Goal: Information Seeking & Learning: Learn about a topic

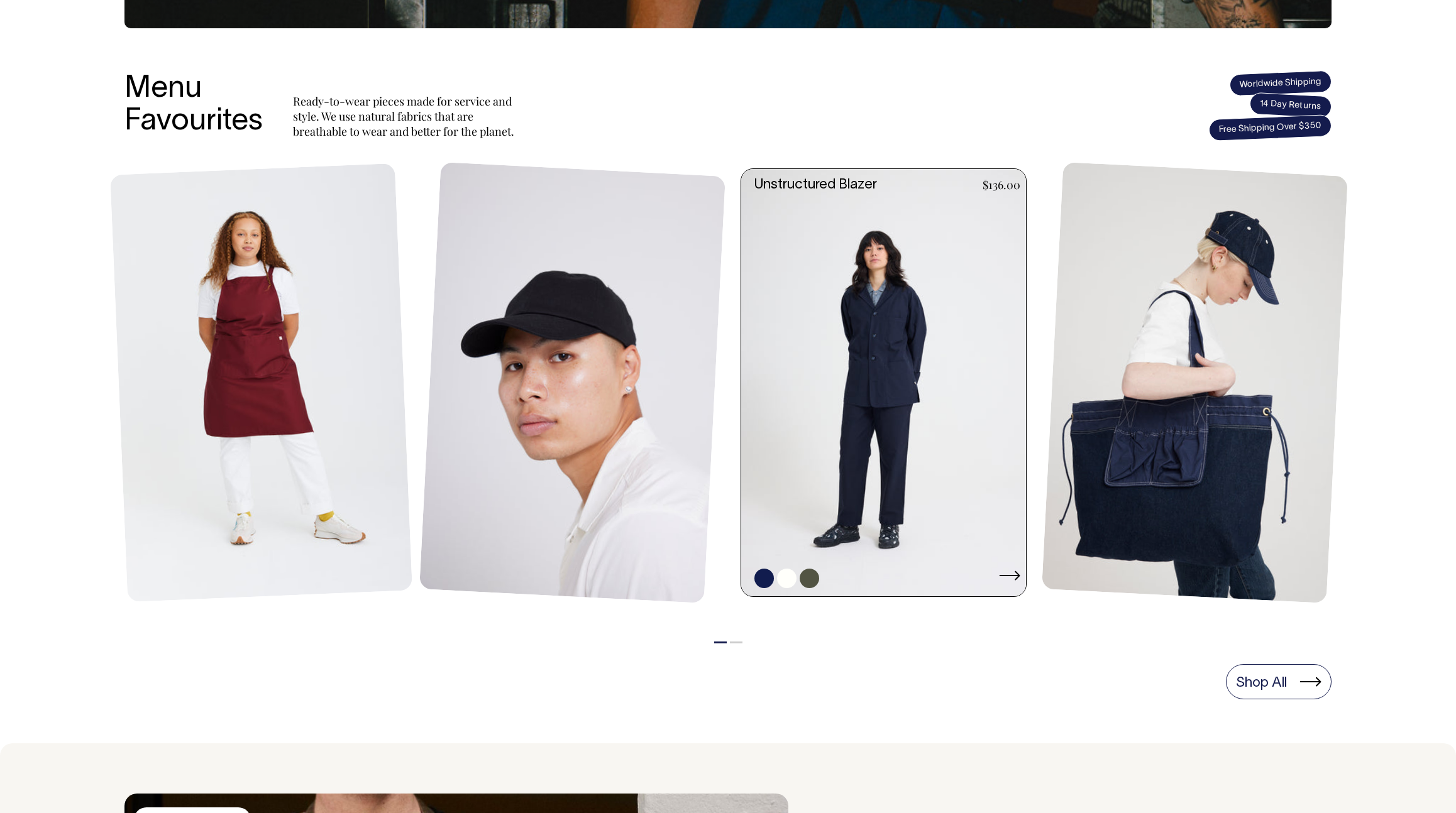
scroll to position [483, 0]
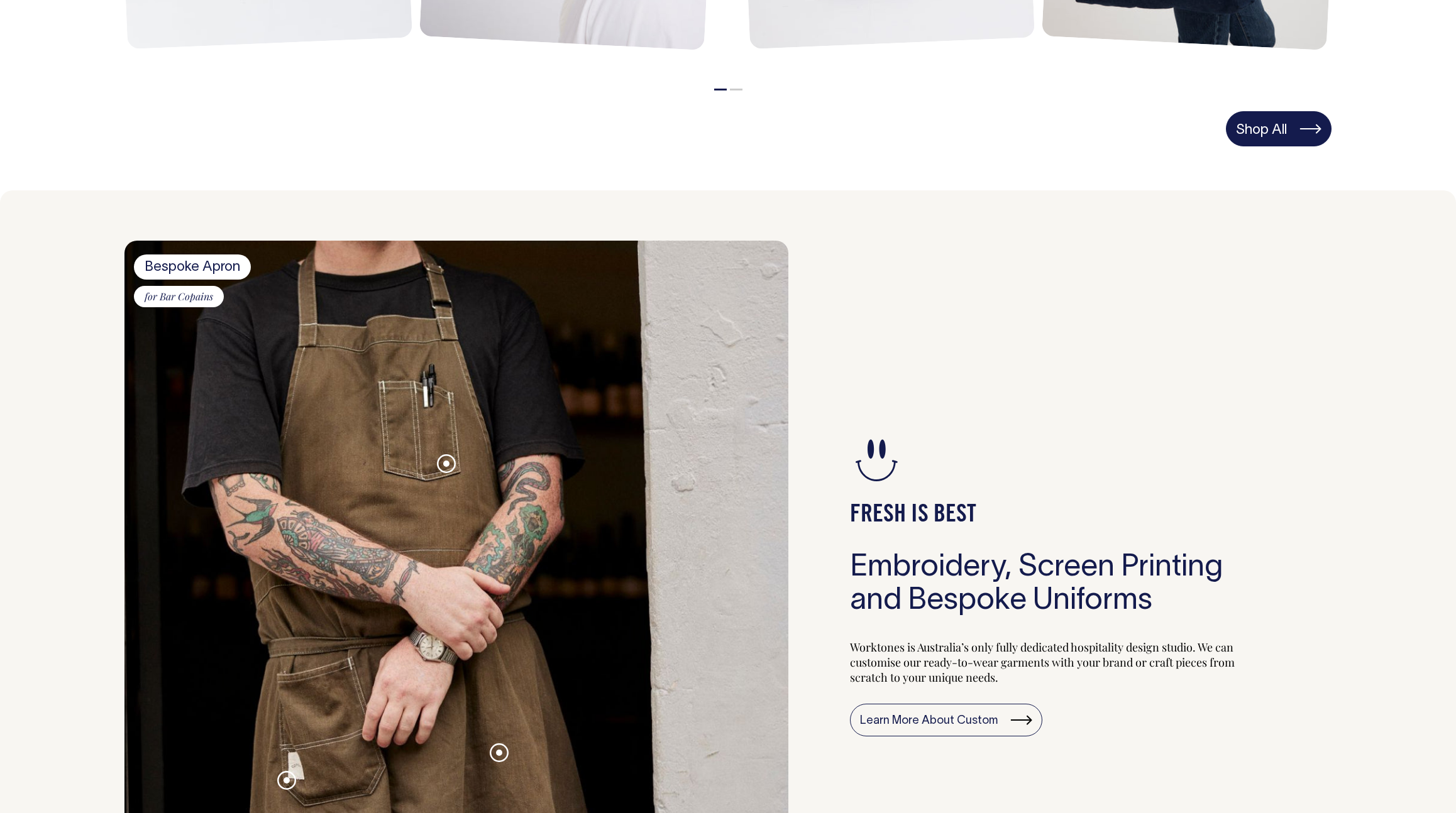
click at [1278, 142] on link "Shop All" at bounding box center [1279, 129] width 106 height 35
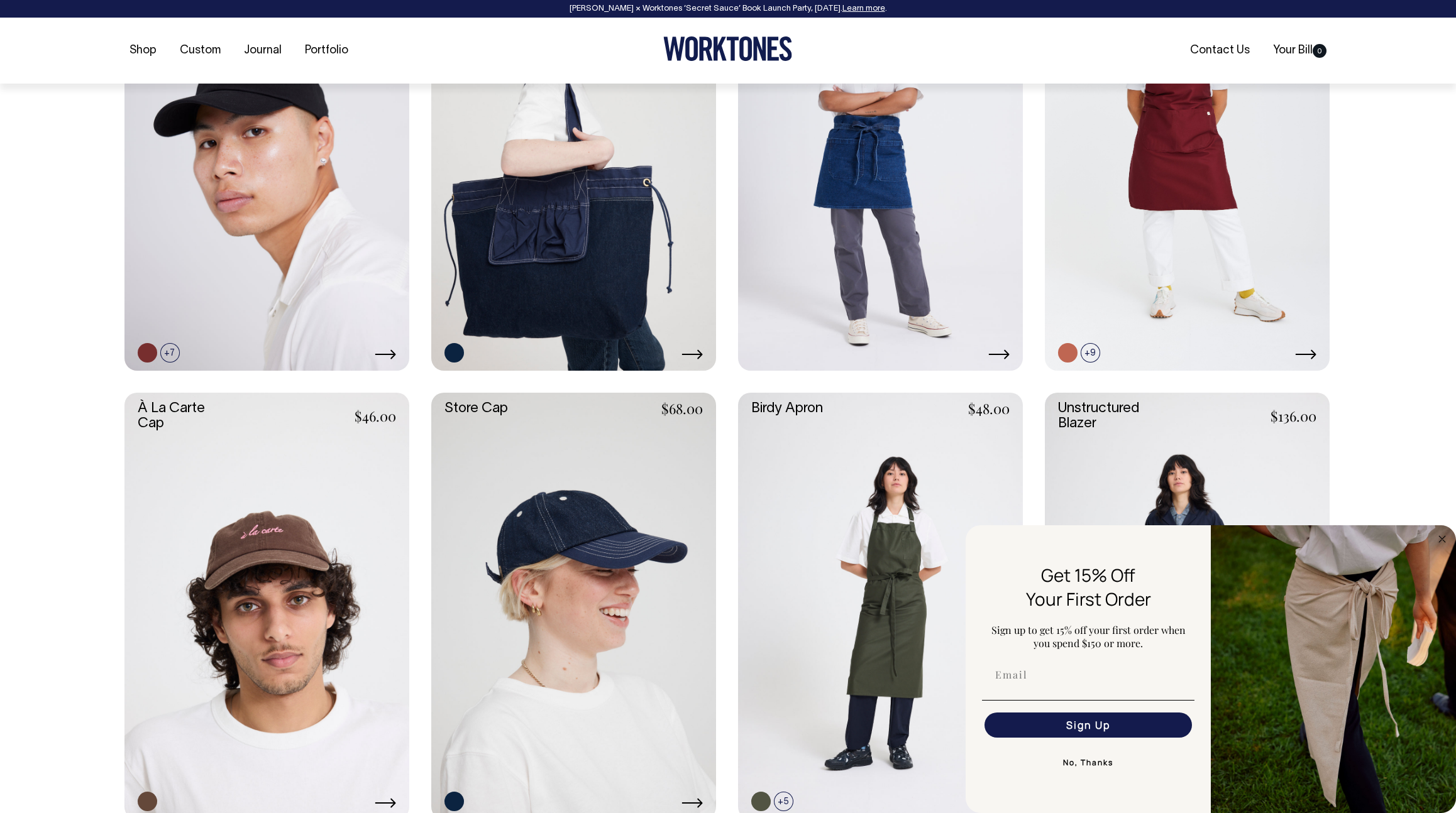
scroll to position [683, 0]
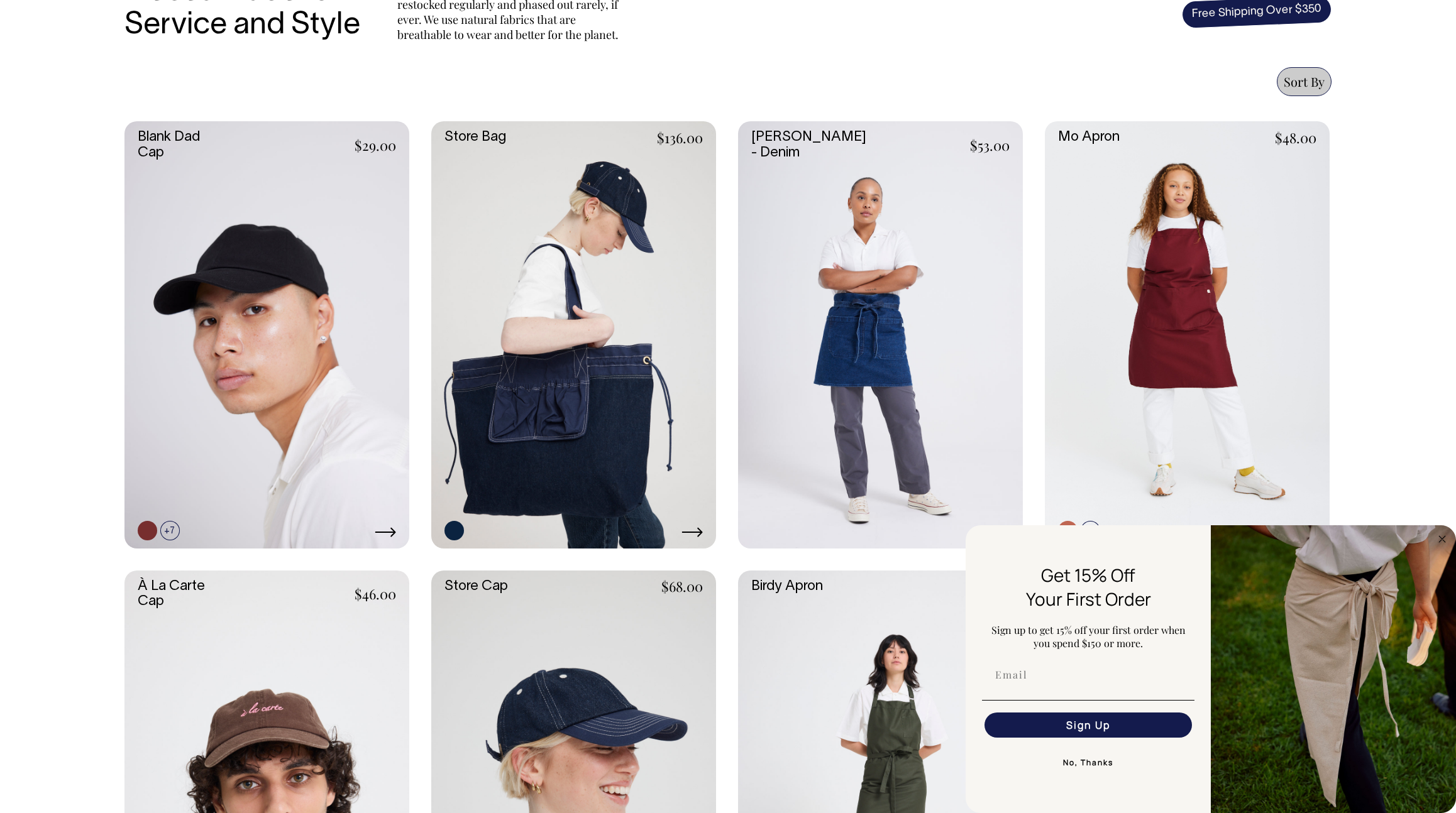
scroll to position [503, 0]
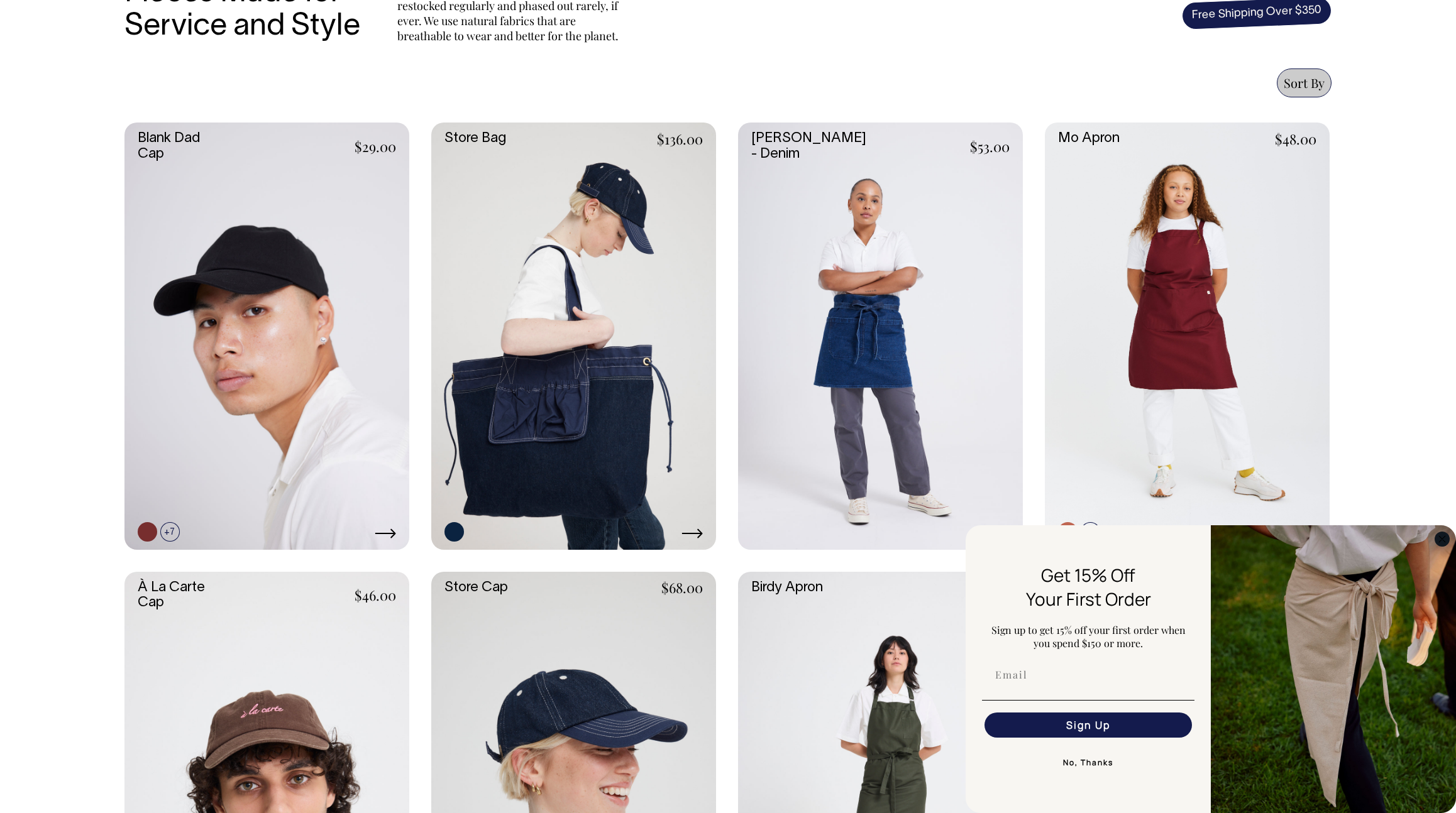
click at [1444, 546] on icon "Close dialog" at bounding box center [1442, 539] width 15 height 15
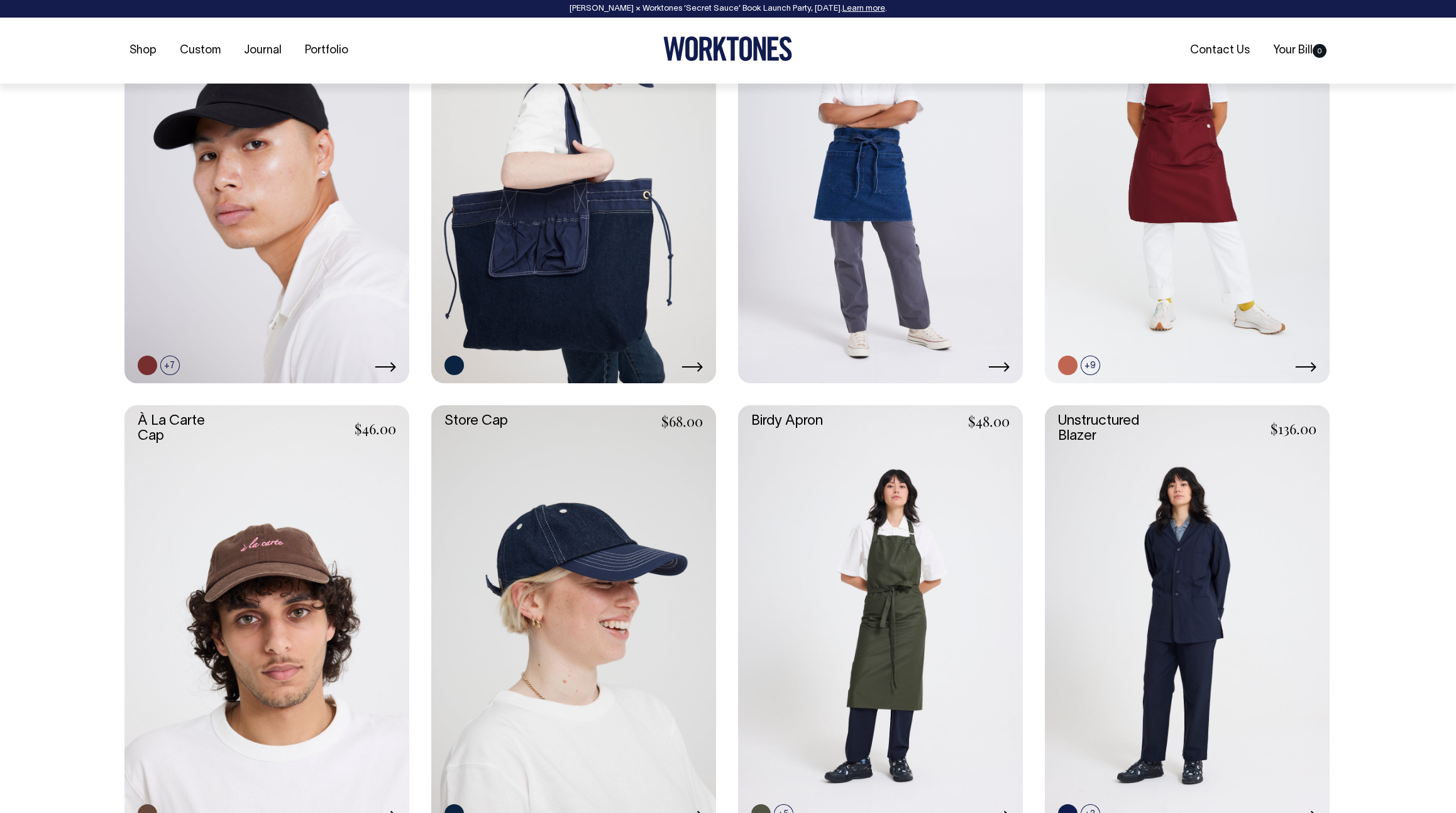
scroll to position [670, 0]
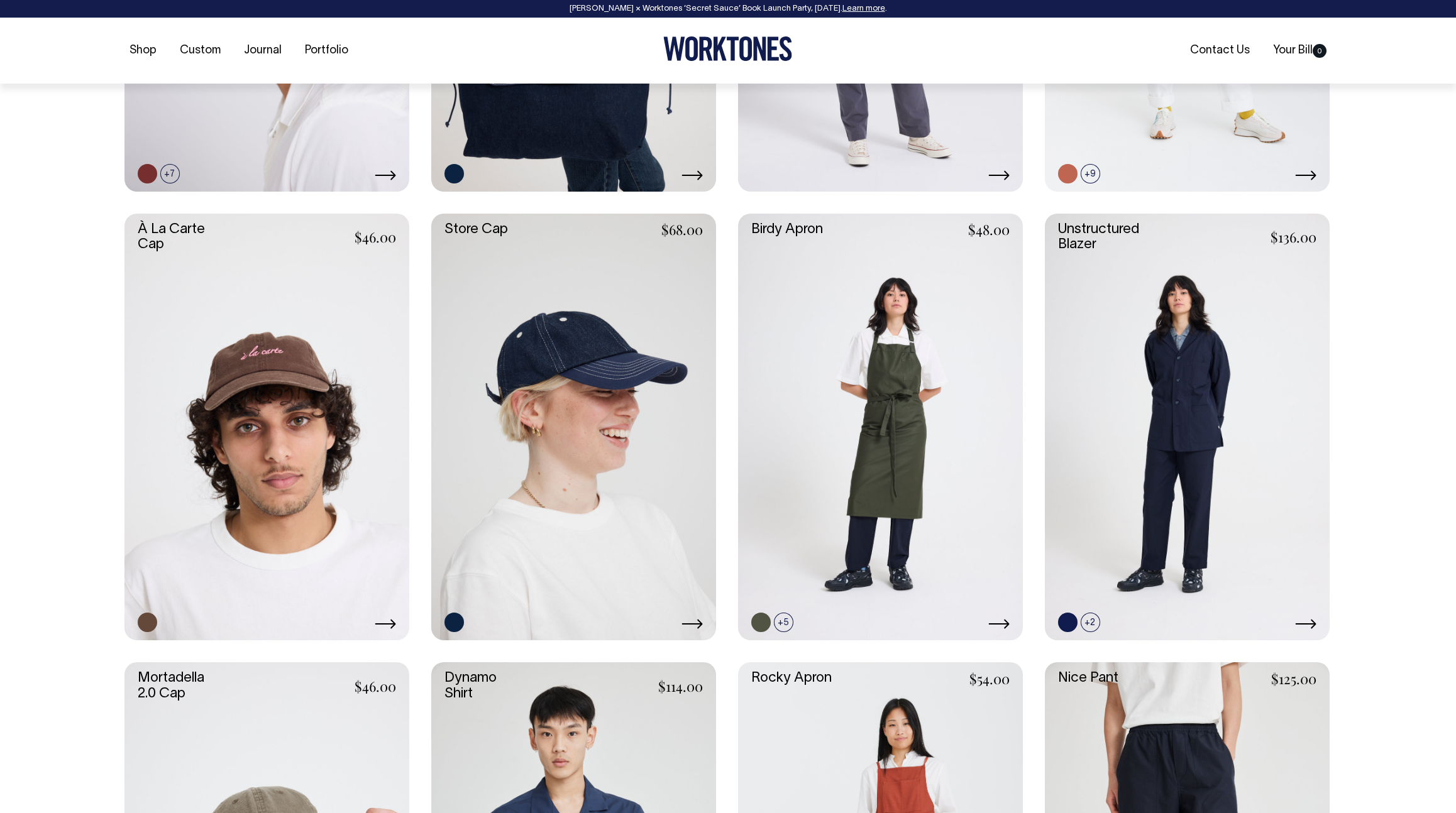
scroll to position [861, 0]
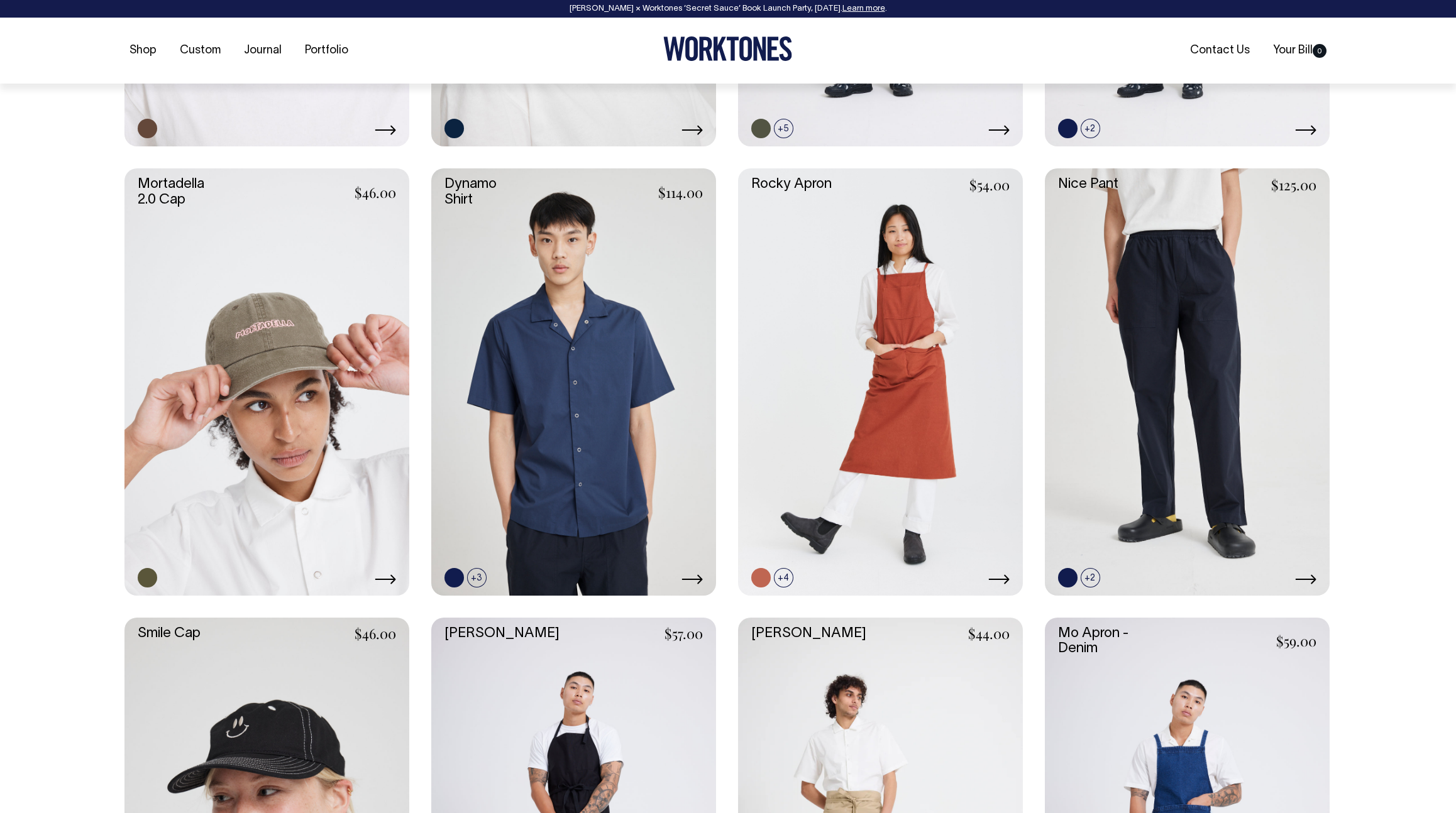
click at [1410, 316] on body "Rosheen Kaul × Worktones ‘Secret Sauce’ Book Launch Party, 10 September. Learn …" at bounding box center [728, 637] width 1456 height 3984
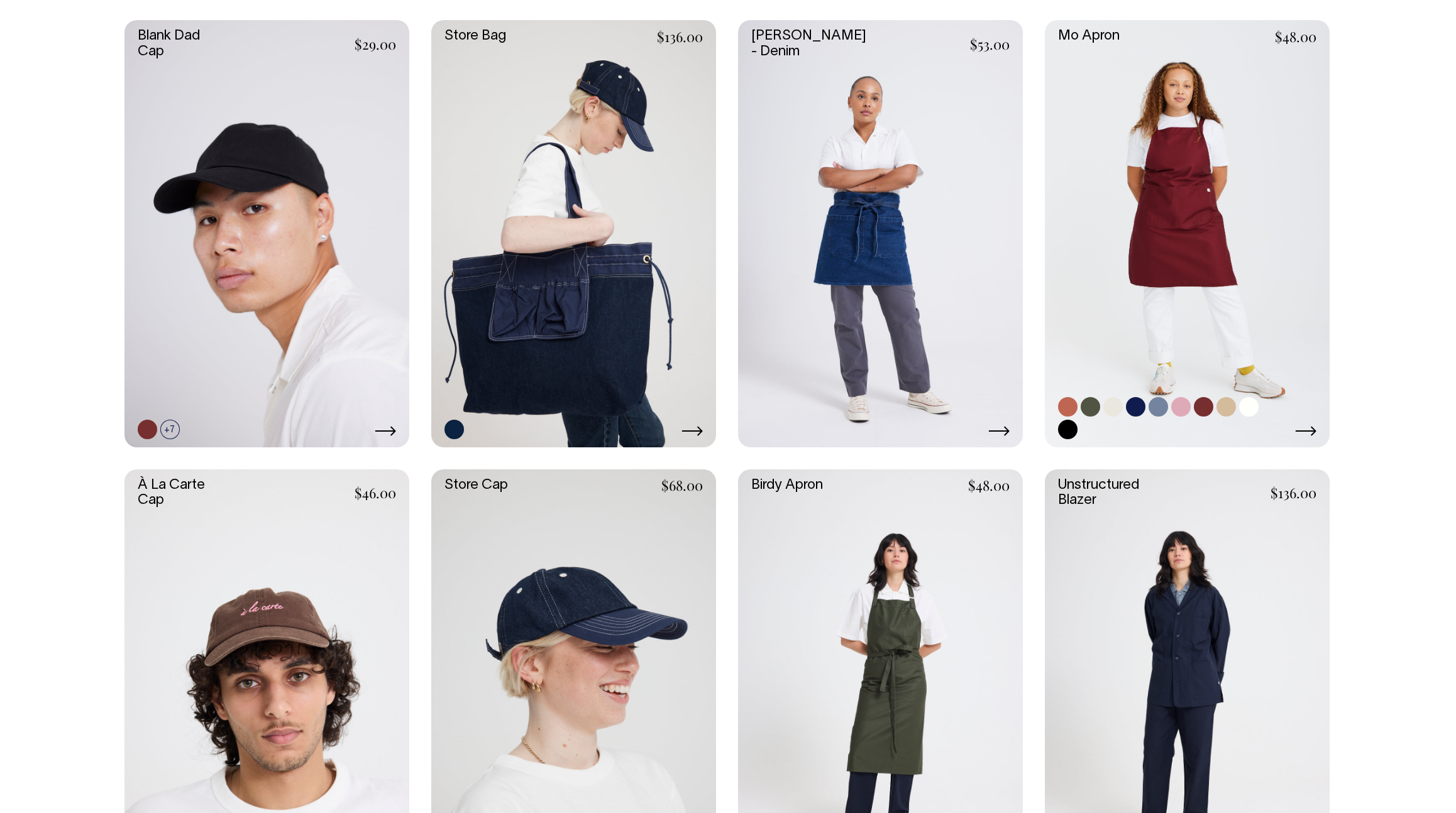
scroll to position [605, 0]
click at [1182, 405] on link at bounding box center [1181, 408] width 20 height 20
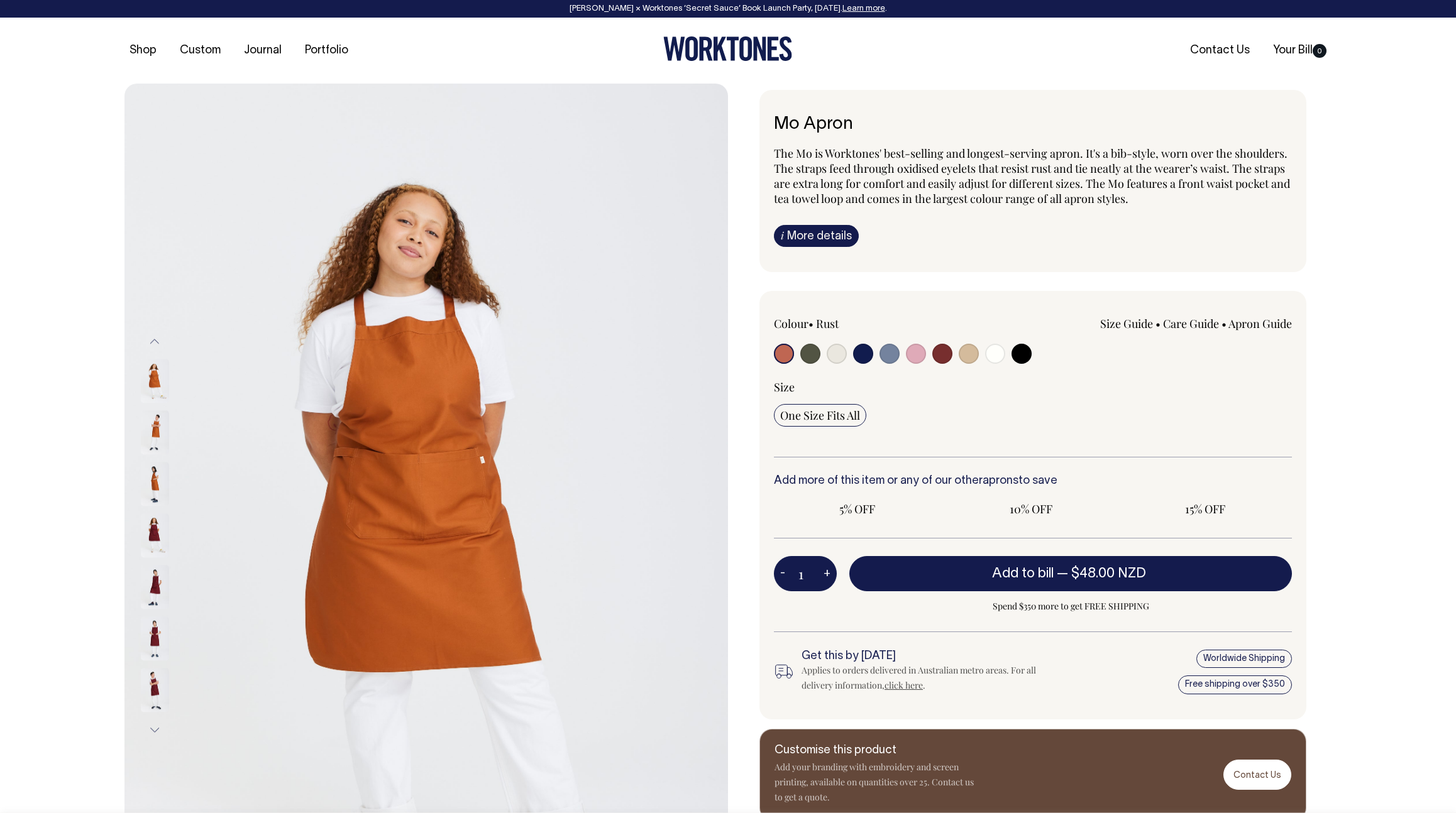
radio input "true"
select select "Pink"
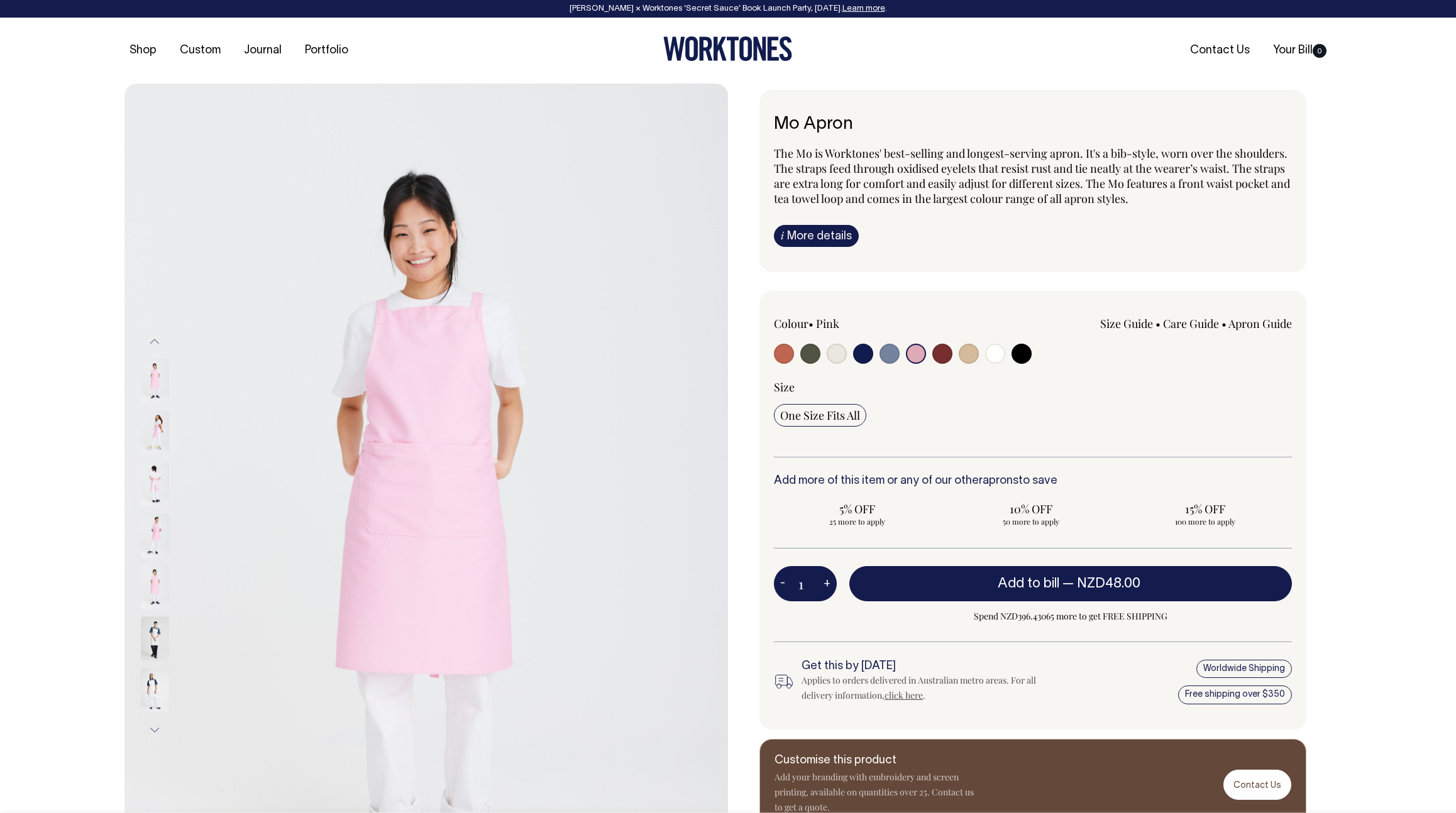
click at [967, 354] on input "radio" at bounding box center [968, 353] width 20 height 20
radio input "true"
select select "Khaki"
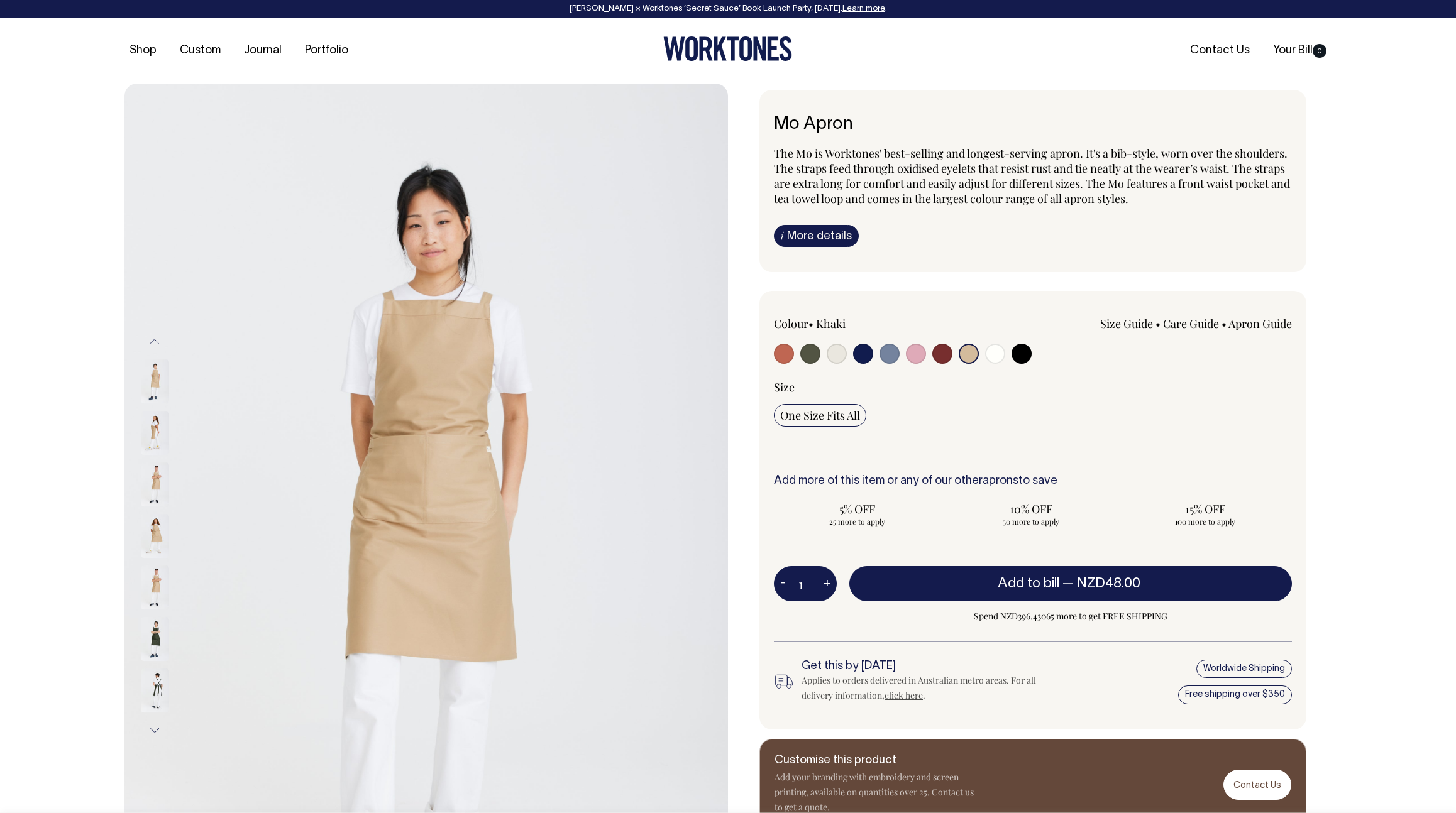
click at [910, 354] on input "radio" at bounding box center [915, 353] width 20 height 20
radio input "true"
select select "Pink"
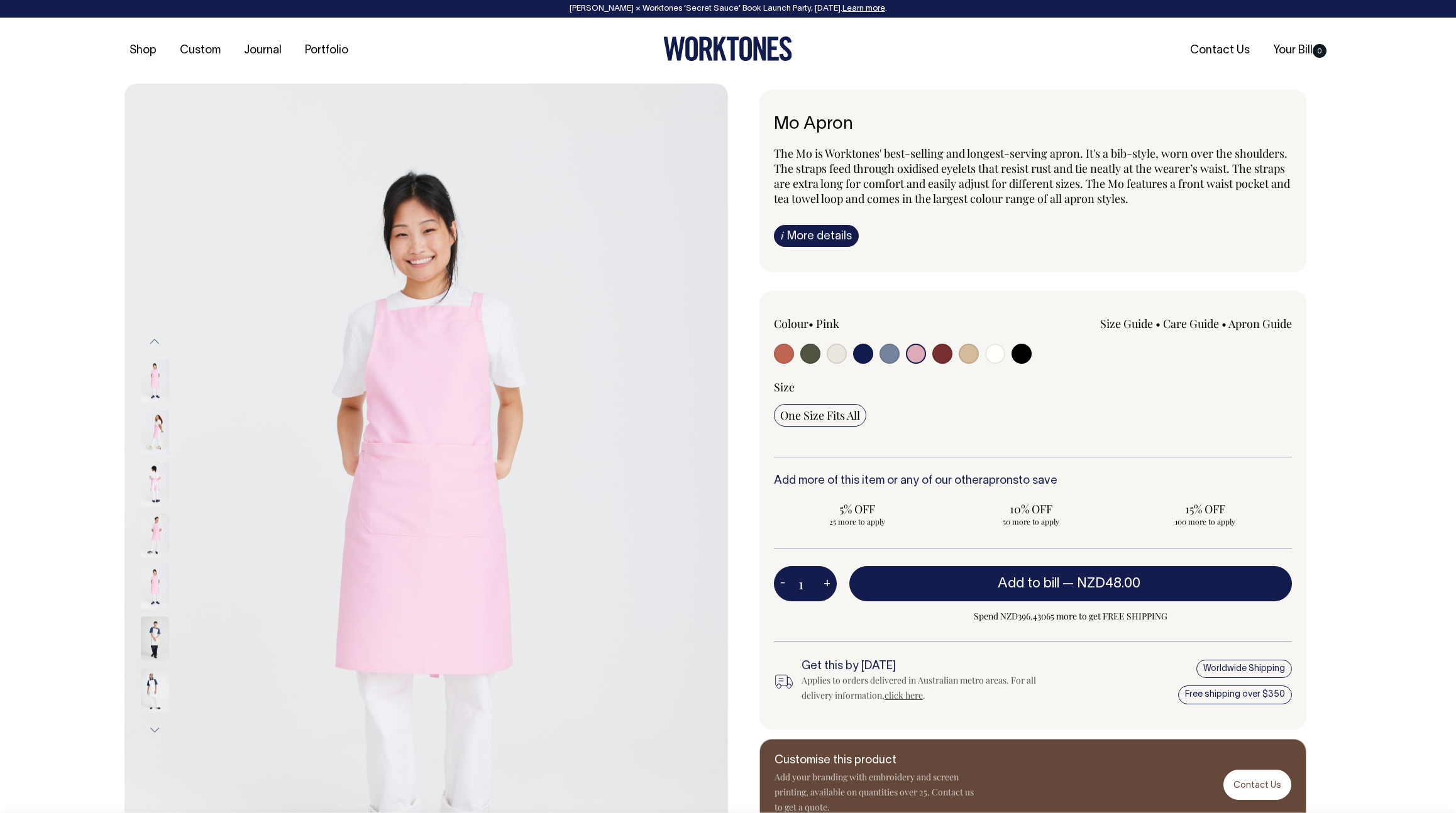
click at [1194, 327] on link "Care Guide" at bounding box center [1191, 323] width 56 height 15
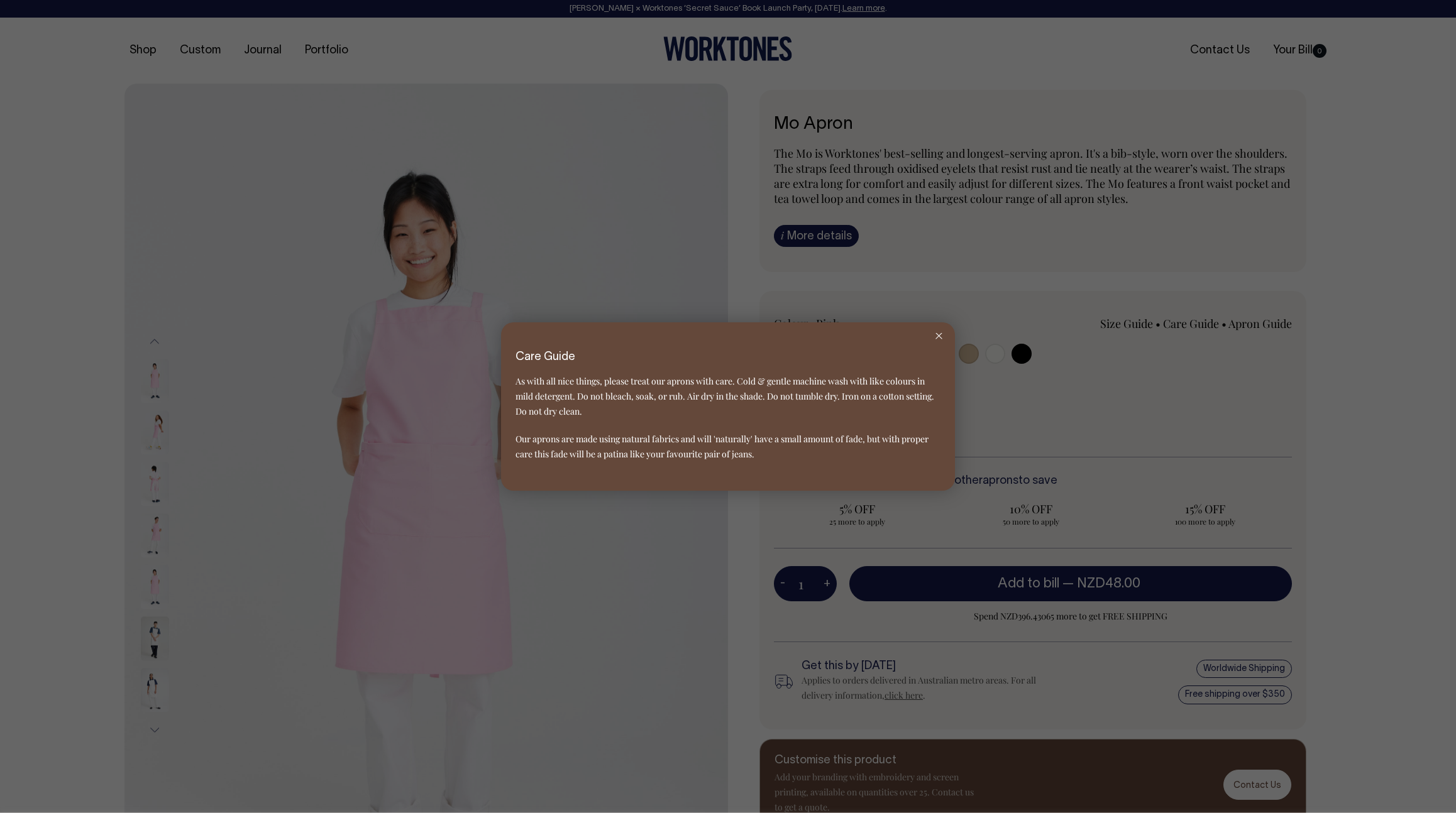
click at [1186, 359] on div at bounding box center [728, 406] width 1456 height 813
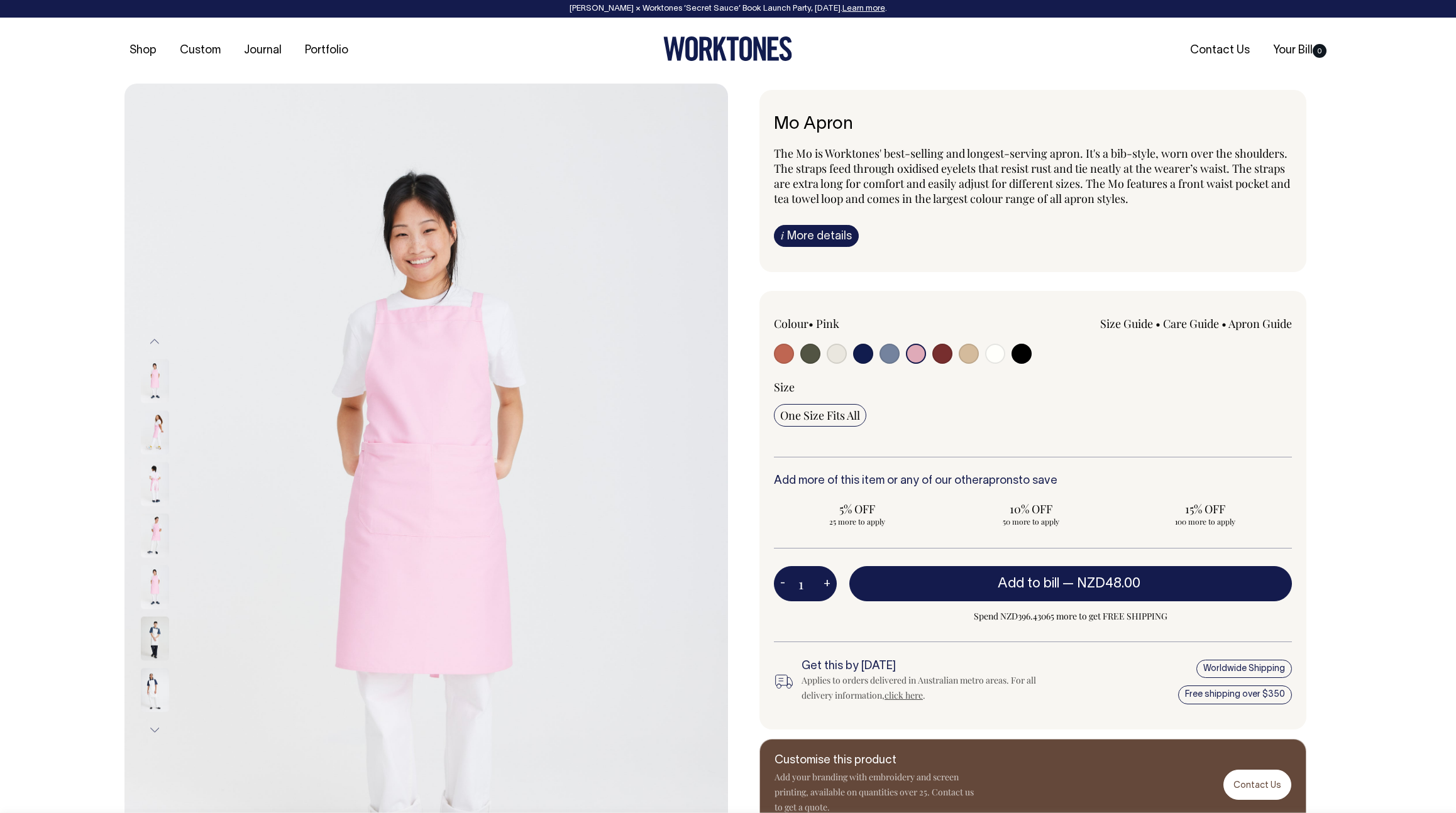
click at [1275, 323] on link "Apron Guide" at bounding box center [1260, 323] width 64 height 15
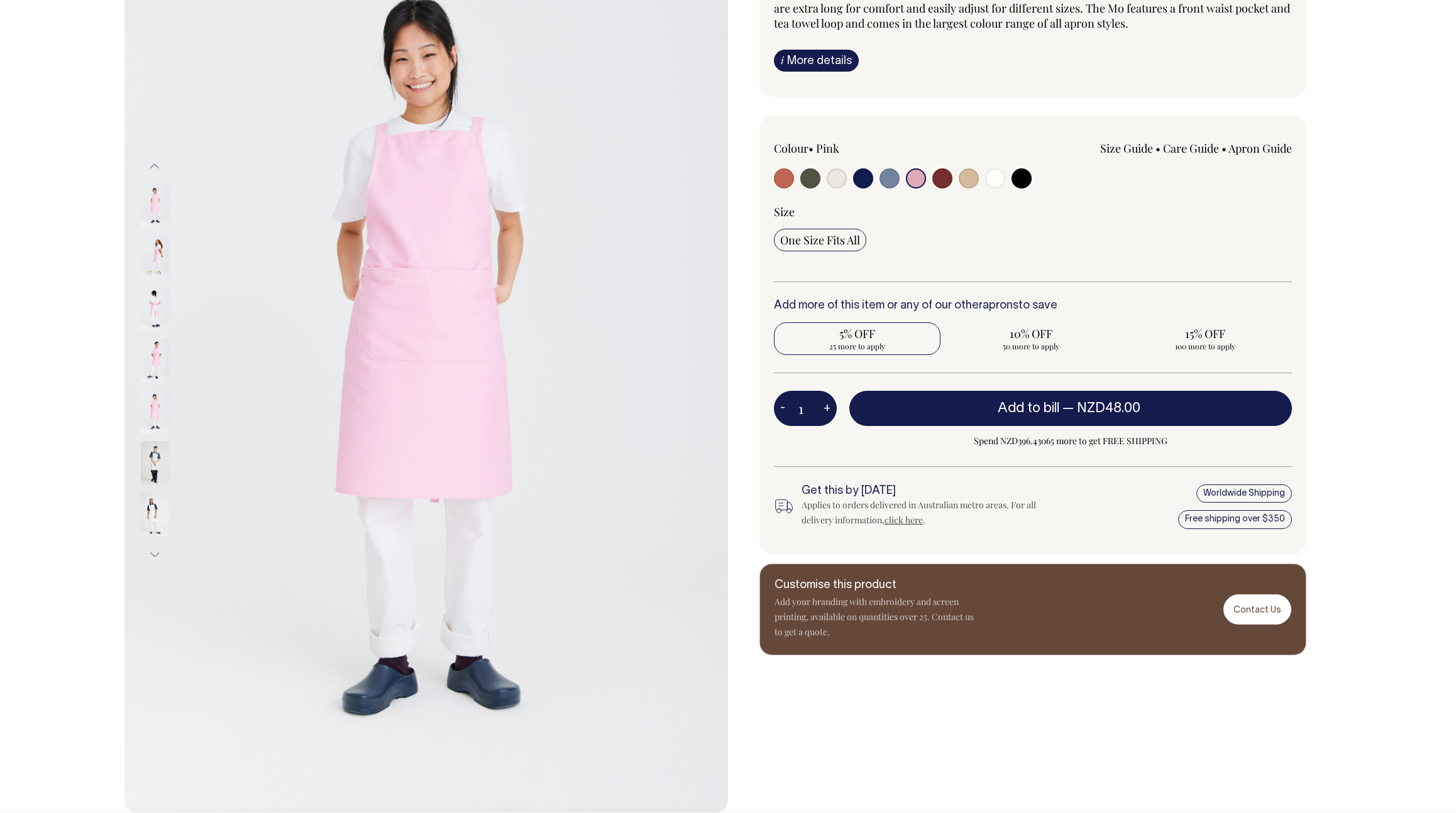
scroll to position [176, 0]
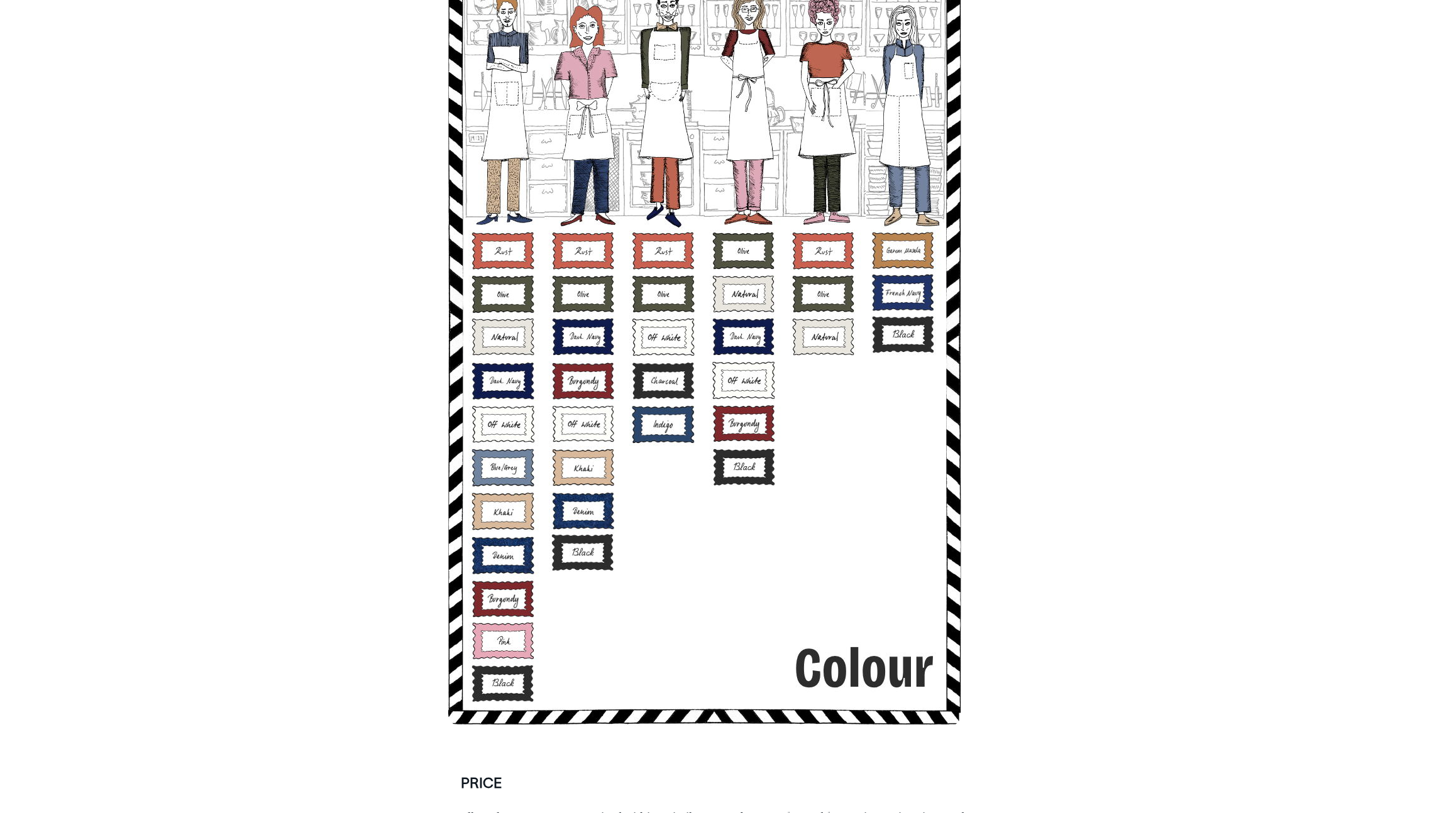
scroll to position [3509, 0]
